Goal: Check status: Check status

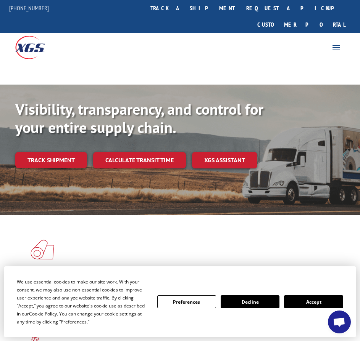
click at [333, 302] on button "Accept" at bounding box center [313, 302] width 59 height 13
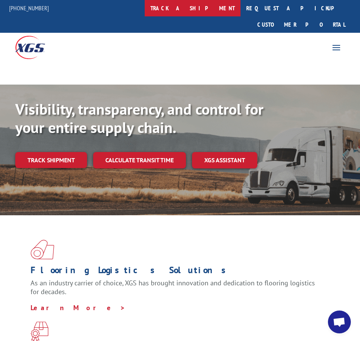
click at [213, 10] on link "track a shipment" at bounding box center [193, 8] width 96 height 16
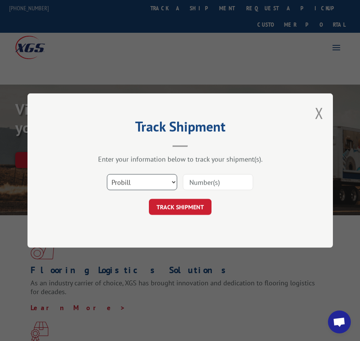
click at [173, 183] on select "Select category... Probill BOL PO" at bounding box center [142, 182] width 70 height 16
select select "bol"
click at [107, 174] on select "Select category... Probill BOL PO" at bounding box center [142, 182] width 70 height 16
click at [207, 181] on input at bounding box center [218, 182] width 70 height 16
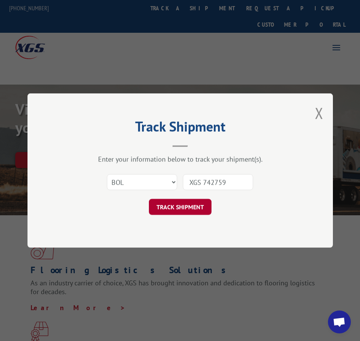
type input "XGS 742759"
click at [192, 206] on button "TRACK SHIPMENT" at bounding box center [180, 207] width 63 height 16
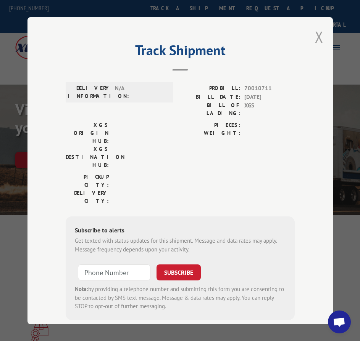
click at [319, 32] on button "Close modal" at bounding box center [319, 37] width 8 height 20
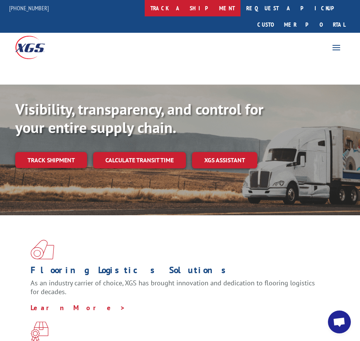
click at [217, 11] on link "track a shipment" at bounding box center [193, 8] width 96 height 16
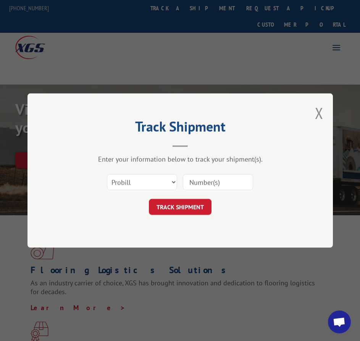
click at [215, 178] on input at bounding box center [218, 182] width 70 height 16
type input "742759"
click at [197, 209] on button "TRACK SHIPMENT" at bounding box center [180, 207] width 63 height 16
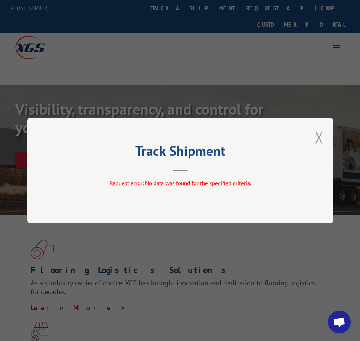
click at [321, 137] on button "Close modal" at bounding box center [319, 137] width 8 height 20
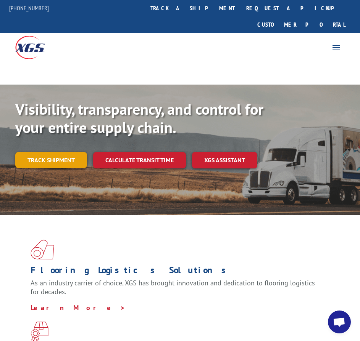
click at [53, 152] on link "Track shipment" at bounding box center [51, 160] width 72 height 16
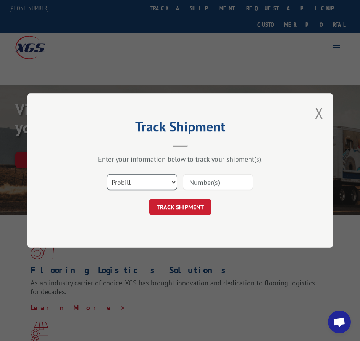
click at [171, 180] on select "Select category... Probill BOL PO" at bounding box center [142, 182] width 70 height 16
select select "bol"
click at [107, 174] on select "Select category... Probill BOL PO" at bounding box center [142, 182] width 70 height 16
click at [234, 183] on input at bounding box center [218, 182] width 70 height 16
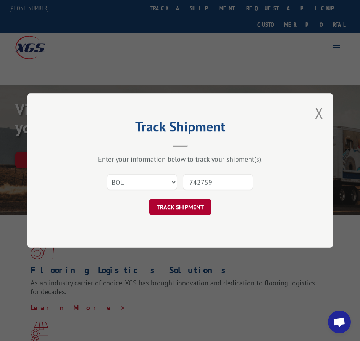
type input "742759"
click at [202, 204] on button "TRACK SHIPMENT" at bounding box center [180, 207] width 63 height 16
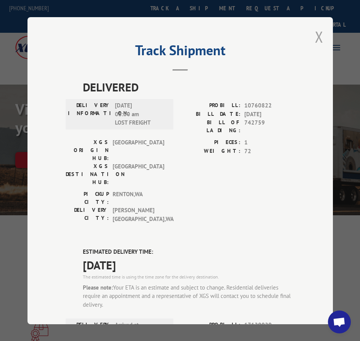
click at [315, 36] on button "Close modal" at bounding box center [319, 37] width 8 height 20
